Goal: Information Seeking & Learning: Learn about a topic

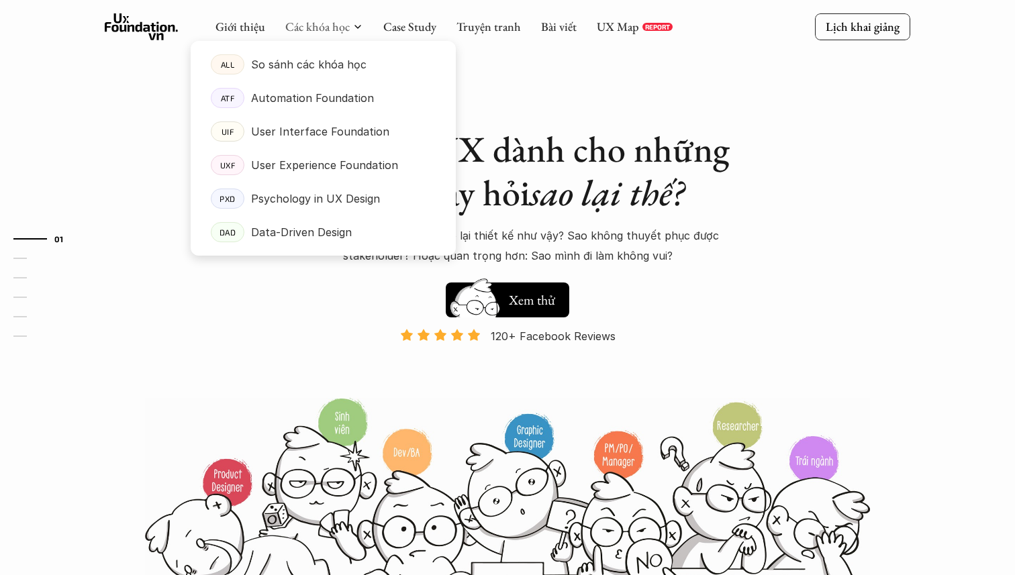
click at [324, 32] on div at bounding box center [323, 137] width 265 height 236
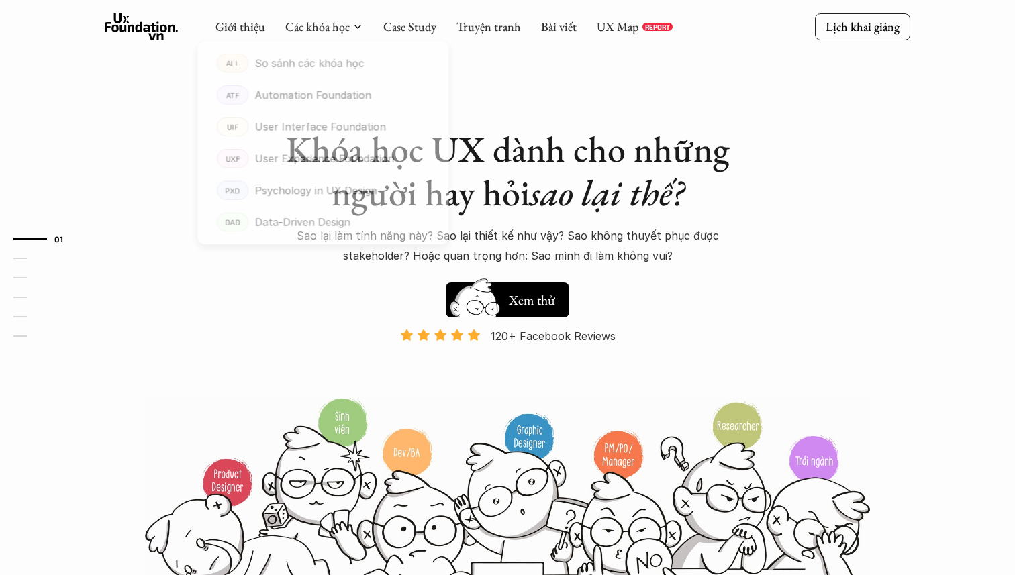
click at [651, 150] on h1 "Khóa học UX dành cho những người hay hỏi sao lại thế?" at bounding box center [508, 171] width 470 height 87
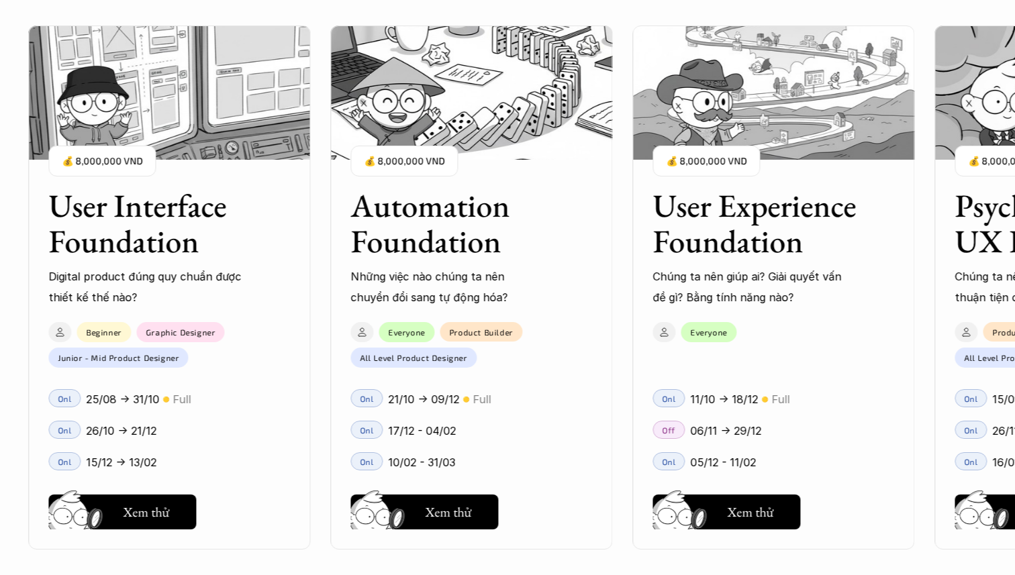
scroll to position [1277, 0]
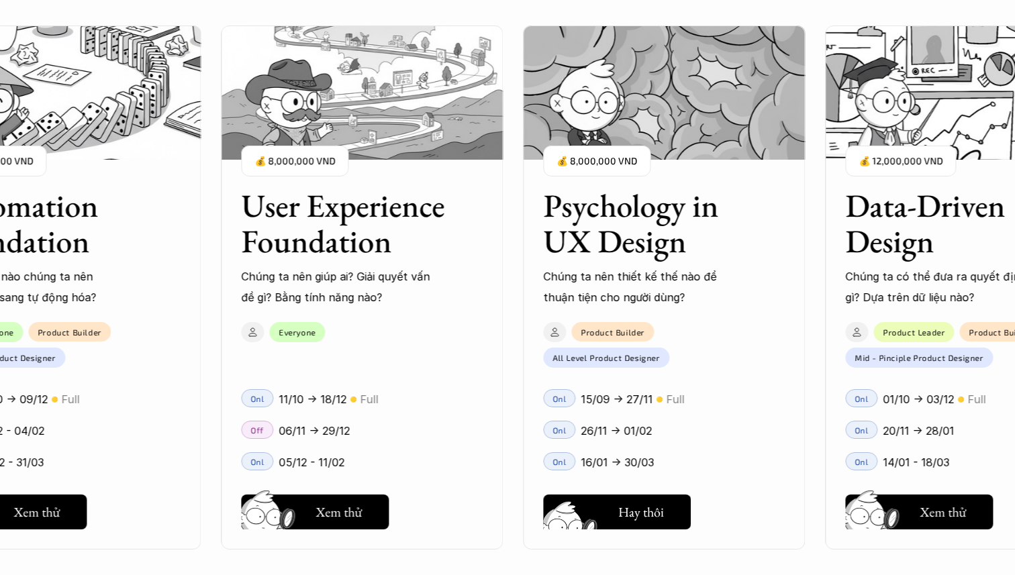
click at [655, 508] on h5 "Xem thử" at bounding box center [641, 515] width 46 height 19
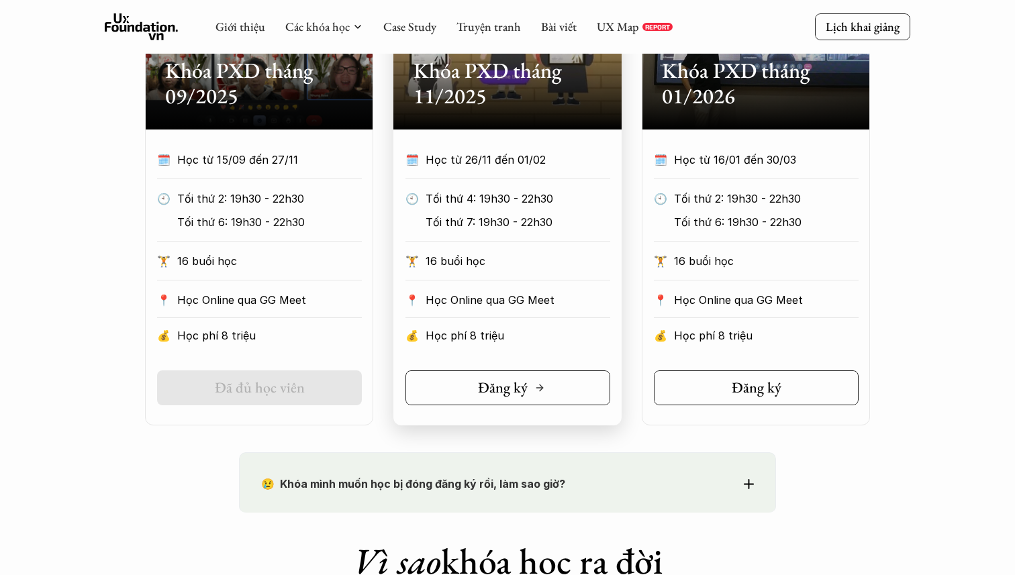
scroll to position [740, 0]
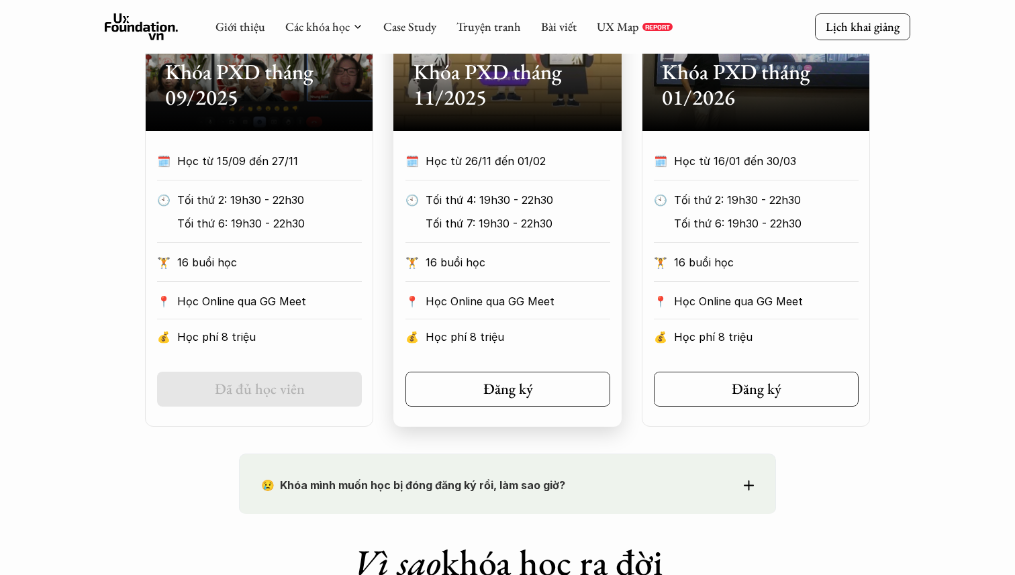
click at [514, 95] on h2 "Khóa PXD tháng 11/2025" at bounding box center [508, 85] width 188 height 52
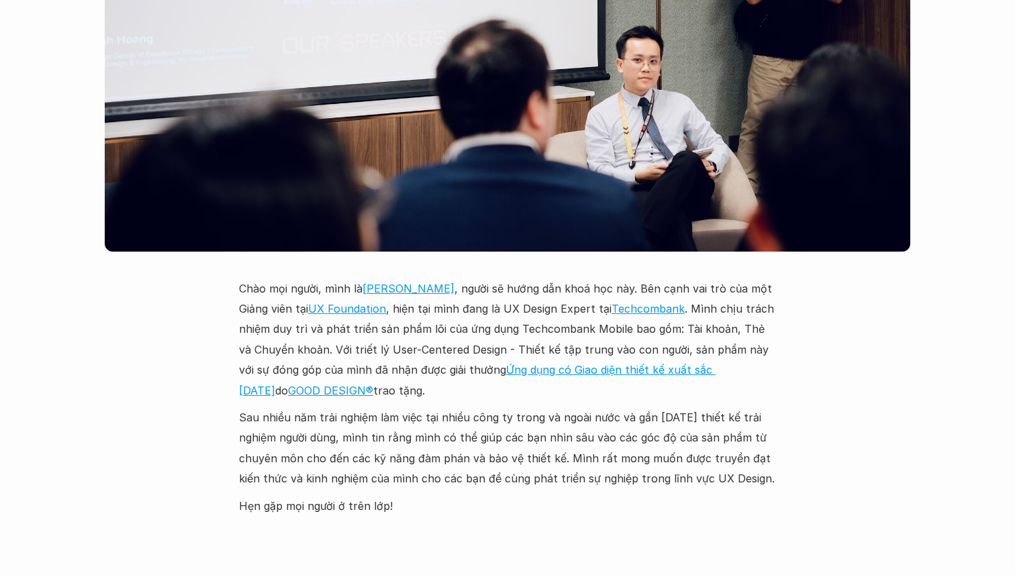
scroll to position [3553, 0]
